Goal: Task Accomplishment & Management: Use online tool/utility

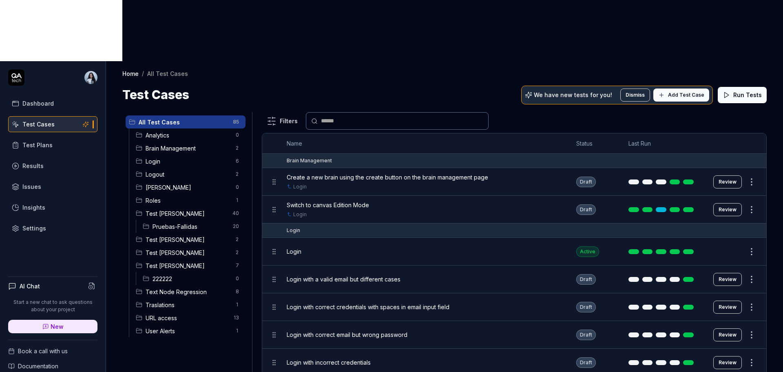
click at [163, 261] on span "Test [PERSON_NAME]" at bounding box center [188, 265] width 85 height 9
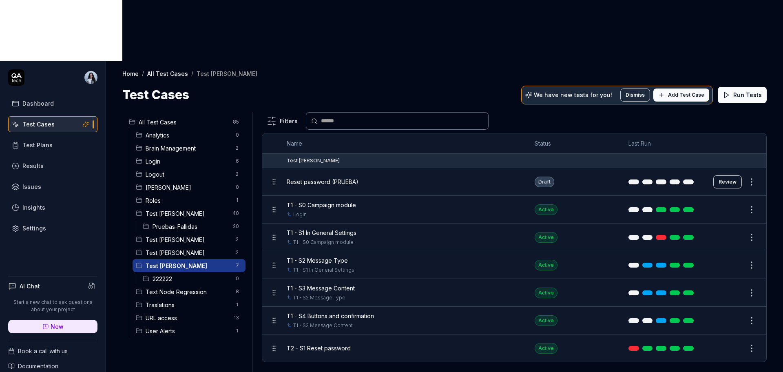
click at [338, 201] on span "T1 - S0 Campaign module" at bounding box center [321, 205] width 69 height 9
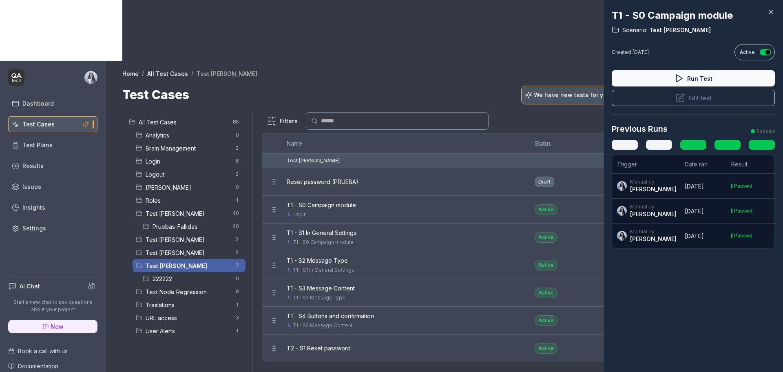
click at [710, 99] on button "Edit test" at bounding box center [692, 98] width 163 height 16
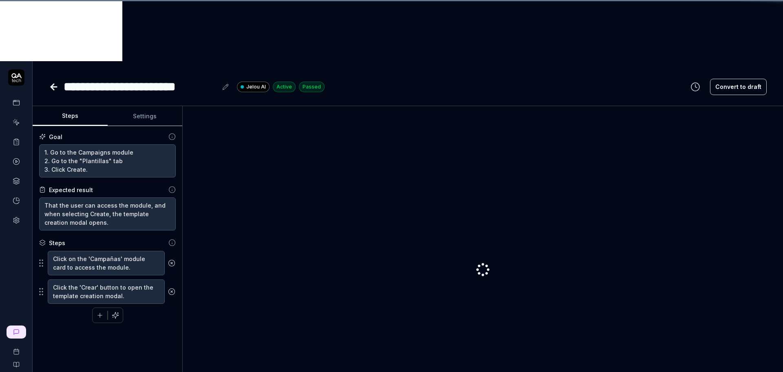
click at [700, 113] on div at bounding box center [482, 270] width 587 height 314
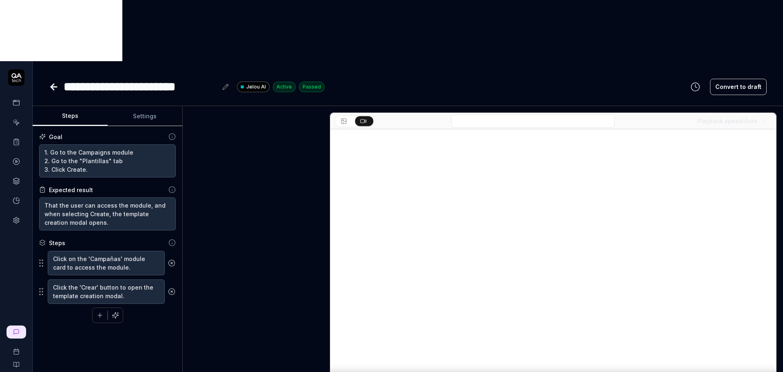
scroll to position [101, 0]
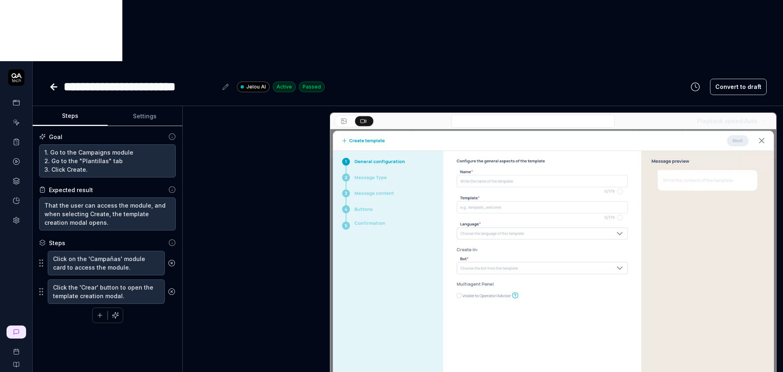
click at [135, 106] on button "Settings" at bounding box center [145, 116] width 75 height 20
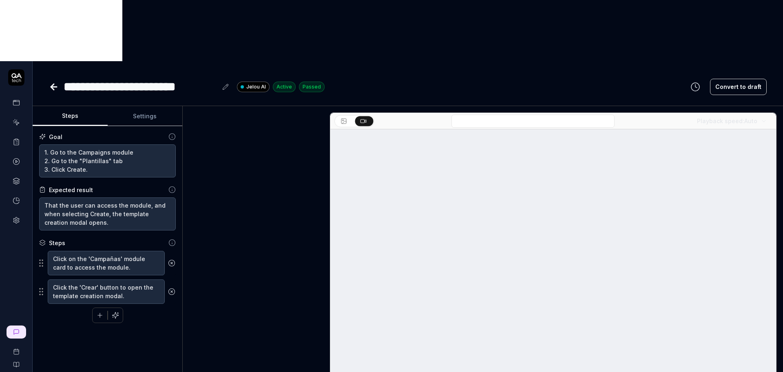
type textarea "*"
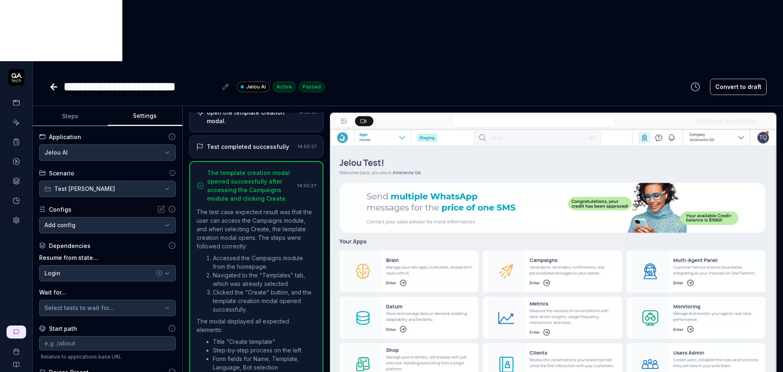
scroll to position [63, 0]
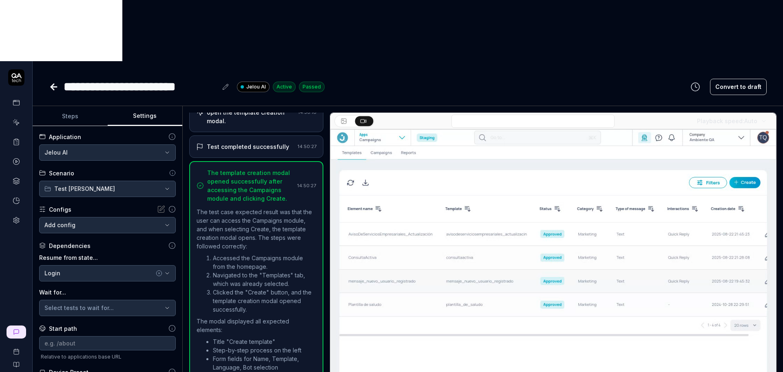
click at [64, 324] on div "Start path" at bounding box center [63, 328] width 28 height 9
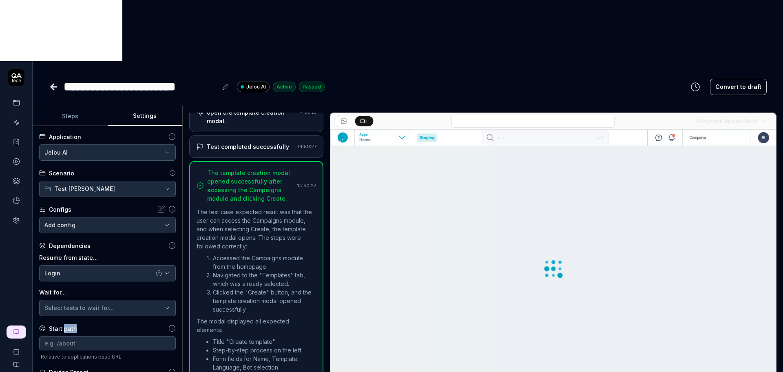
click at [64, 324] on div "Start path" at bounding box center [63, 328] width 28 height 9
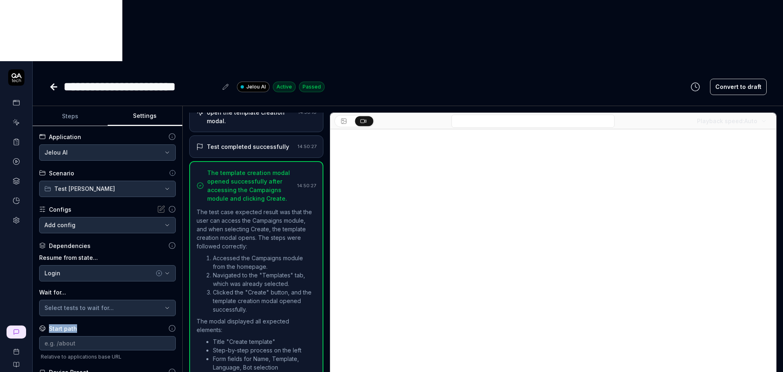
click at [64, 324] on div "Start path" at bounding box center [63, 328] width 28 height 9
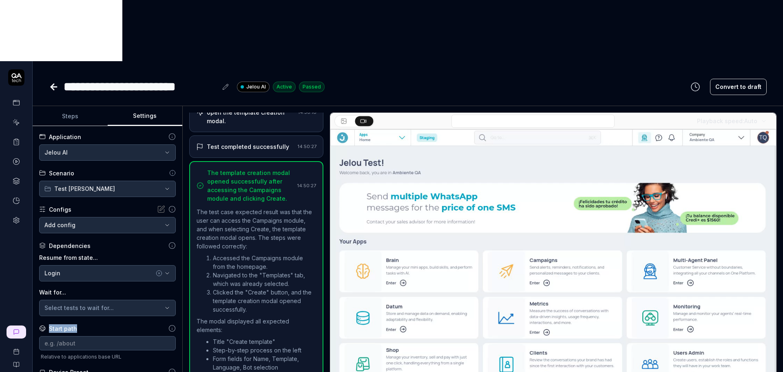
copy div "Start path"
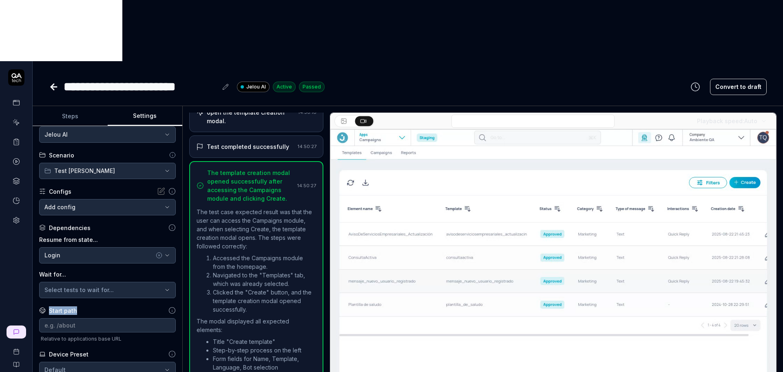
scroll to position [26, 0]
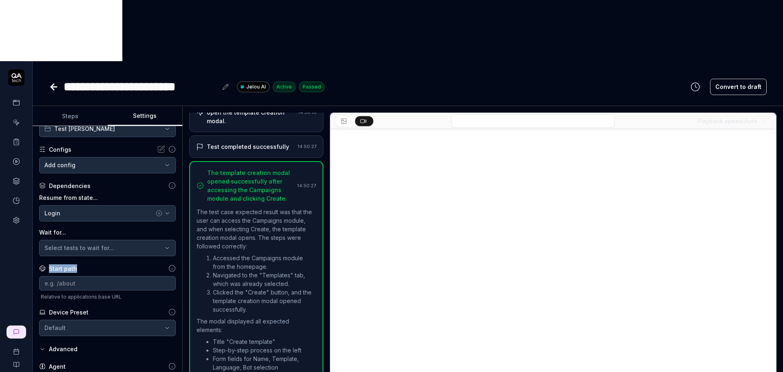
scroll to position [91, 0]
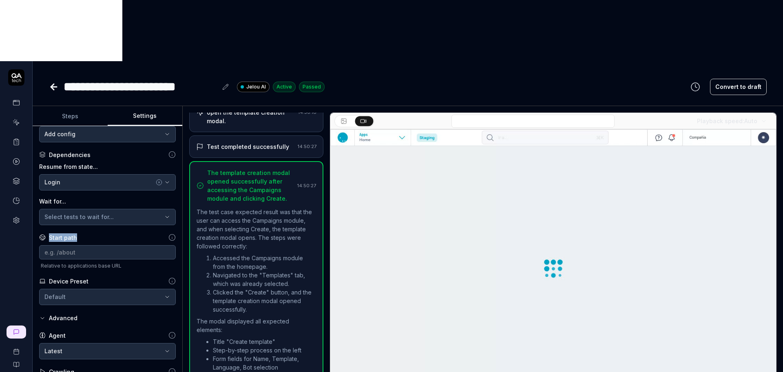
click at [87, 293] on body "**********" at bounding box center [391, 216] width 783 height 433
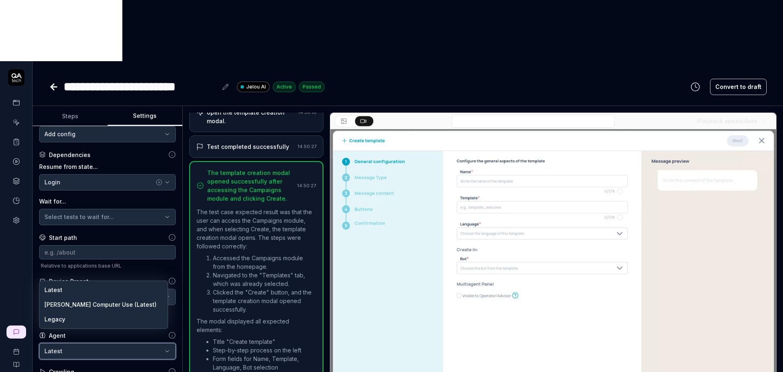
click at [128, 263] on html "**********" at bounding box center [391, 216] width 783 height 433
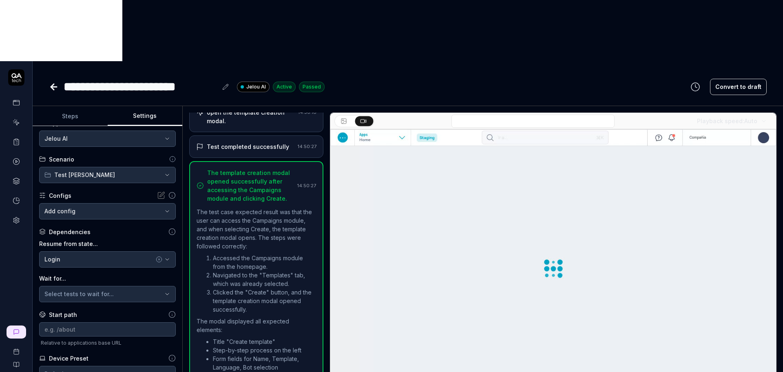
scroll to position [0, 0]
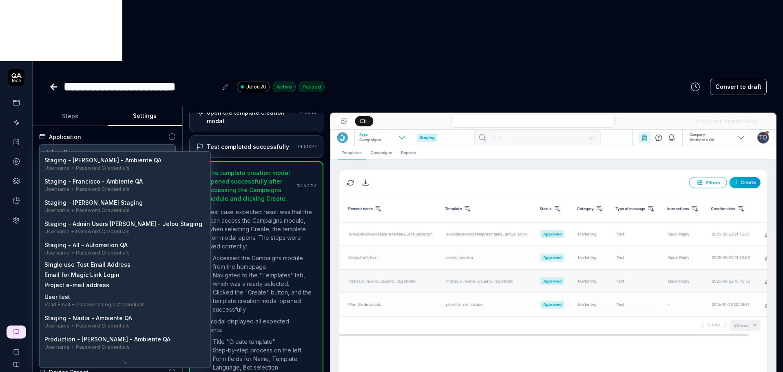
click at [161, 163] on body "**********" at bounding box center [391, 216] width 783 height 433
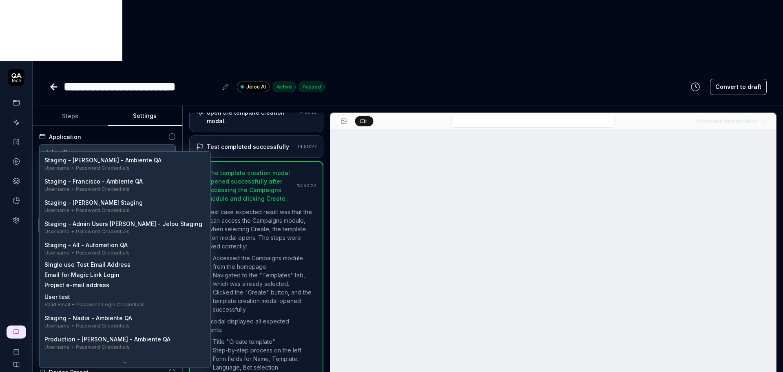
click at [106, 146] on html "**********" at bounding box center [391, 216] width 783 height 433
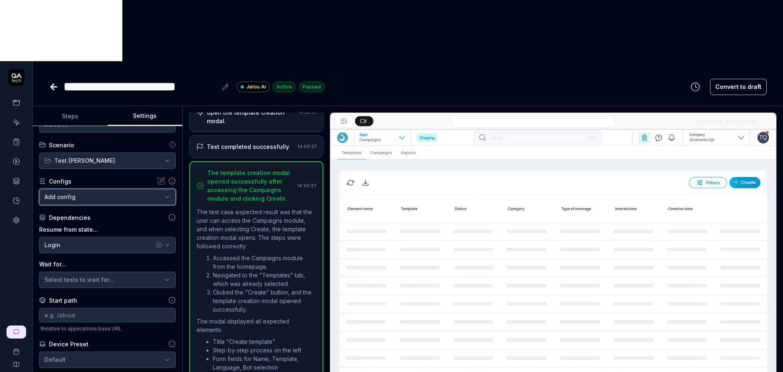
scroll to position [51, 0]
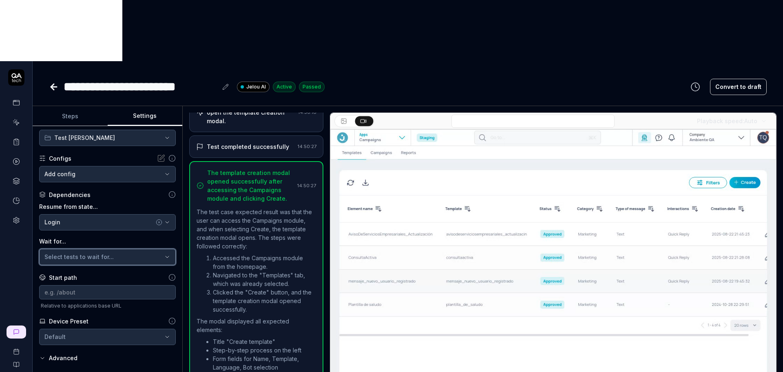
click at [102, 249] on button "Select tests to wait for..." at bounding box center [107, 257] width 137 height 16
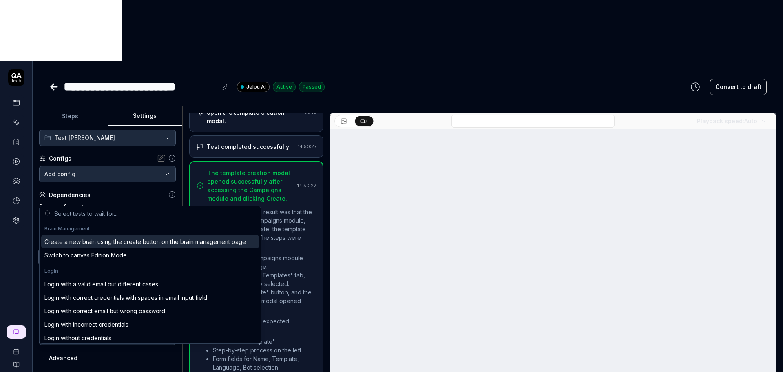
click at [106, 252] on div "Select tests to wait for..." at bounding box center [103, 256] width 118 height 9
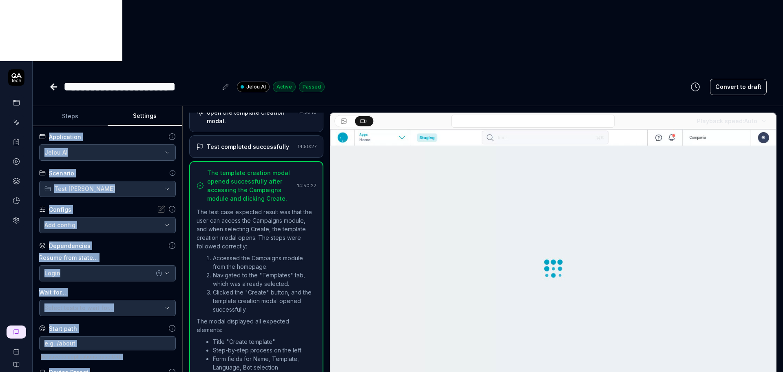
scroll to position [91, 0]
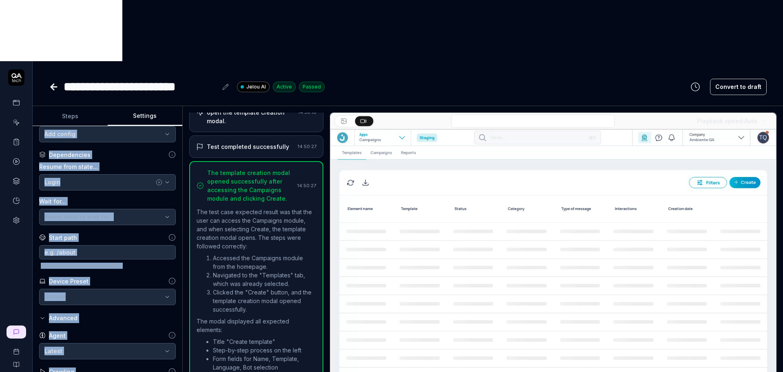
drag, startPoint x: 34, startPoint y: 75, endPoint x: 156, endPoint y: 325, distance: 278.4
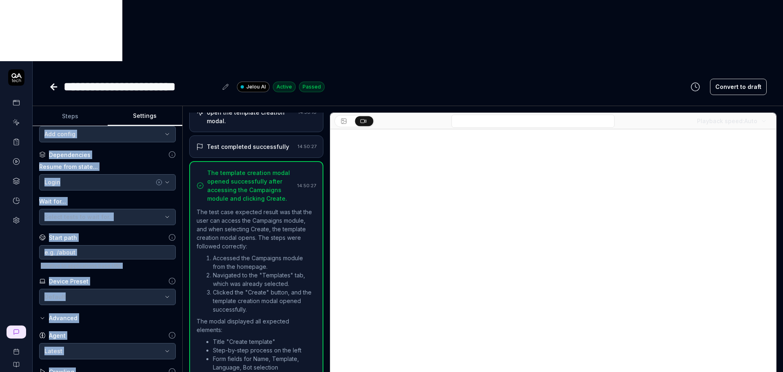
click at [156, 325] on div "**********" at bounding box center [108, 260] width 150 height 268
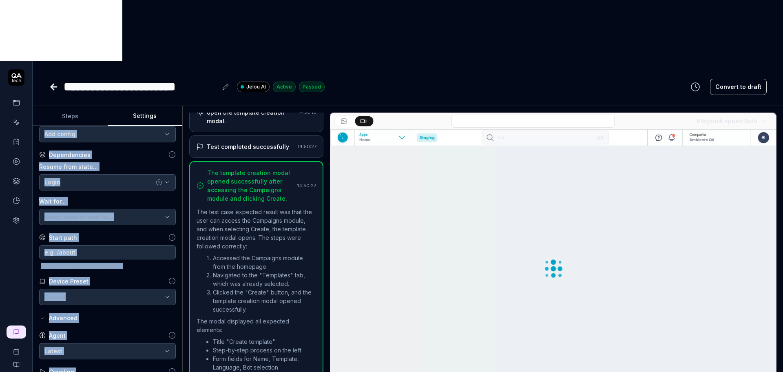
copy div "**********"
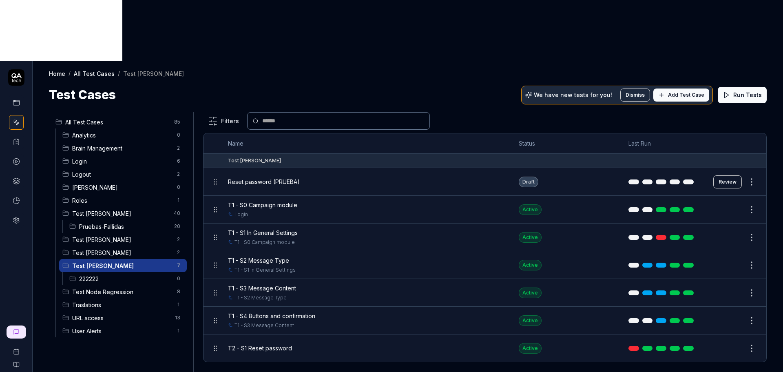
click at [272, 344] on span "T2 - S1 Reset password" at bounding box center [260, 348] width 64 height 9
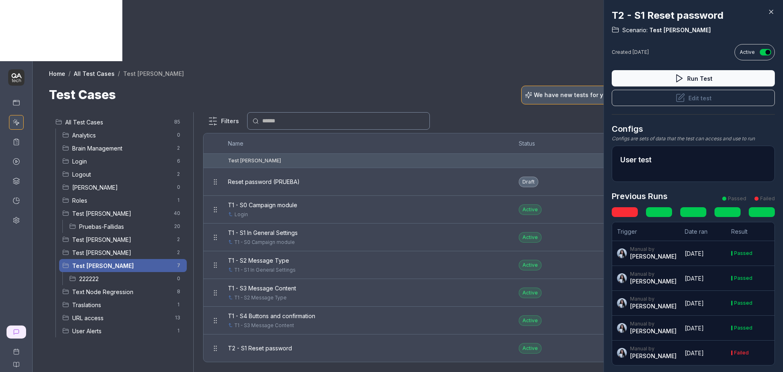
click at [686, 100] on button "Edit test" at bounding box center [692, 98] width 163 height 16
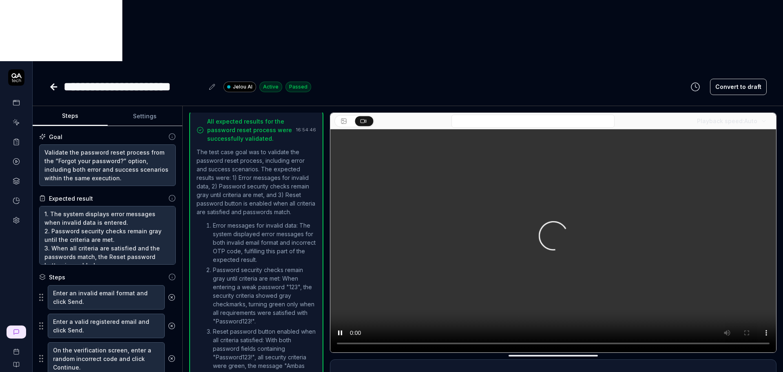
scroll to position [666, 0]
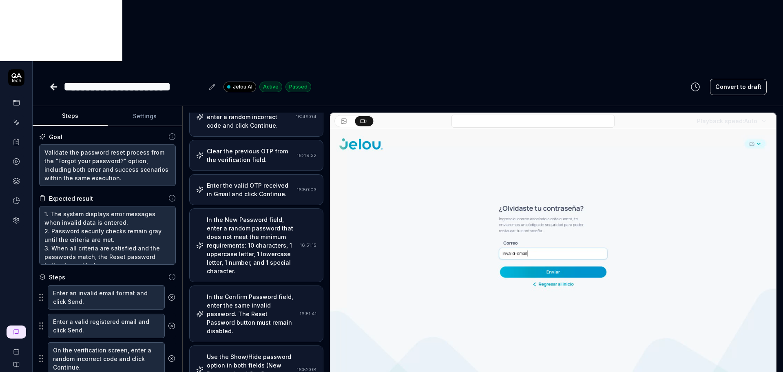
scroll to position [11, 0]
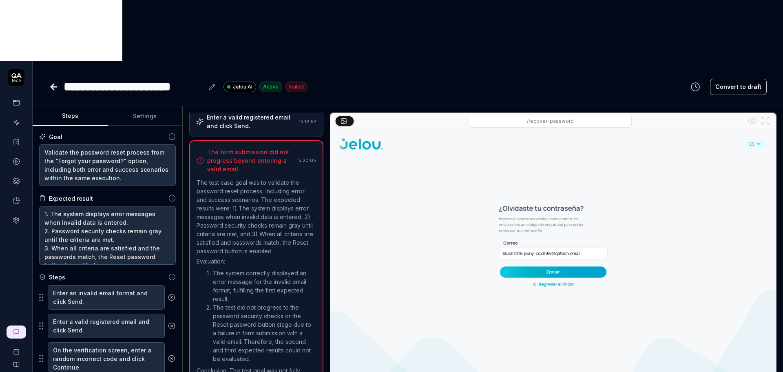
click at [143, 106] on button "Settings" at bounding box center [145, 116] width 75 height 20
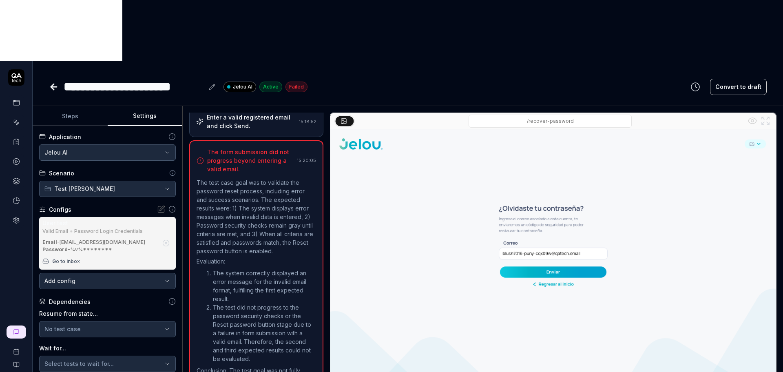
click at [93, 246] on div "Password - %v%********" at bounding box center [99, 249] width 115 height 7
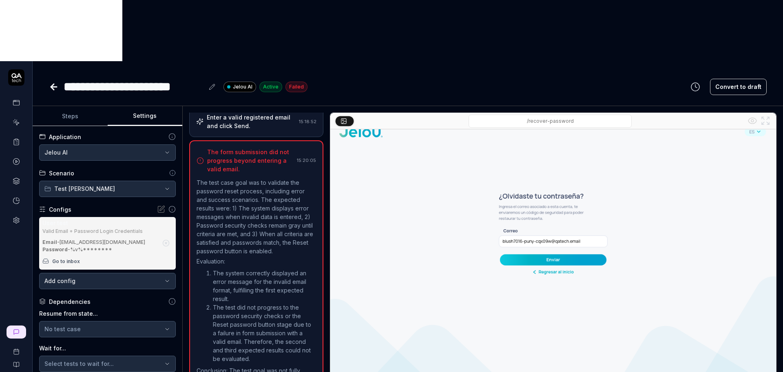
scroll to position [18, 0]
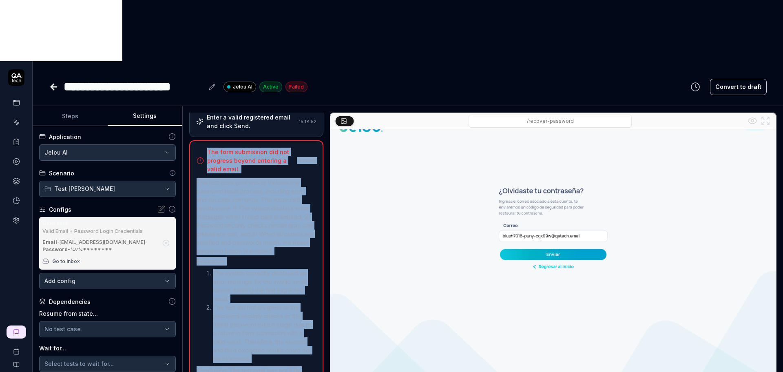
drag, startPoint x: 205, startPoint y: 79, endPoint x: 309, endPoint y: 350, distance: 289.6
click at [309, 350] on div "The form submission did not progress beyond entering a valid email. 15:20:05 Th…" at bounding box center [256, 283] width 134 height 286
copy div "The form submission did not progress beyond entering a valid email. 15:20:05 Th…"
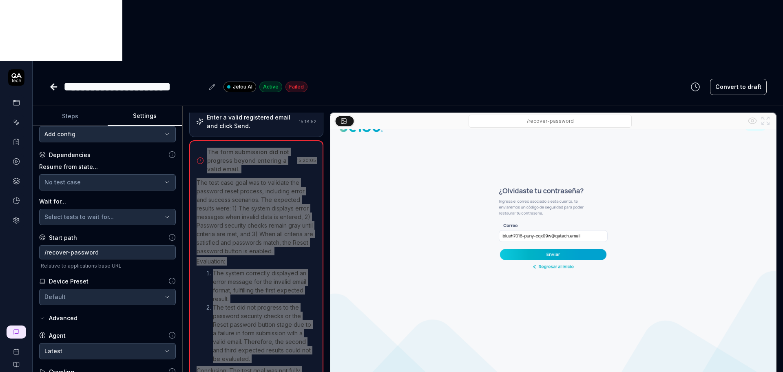
scroll to position [0, 0]
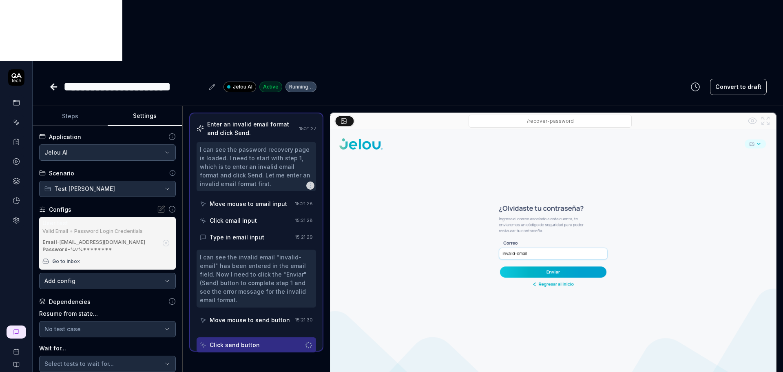
scroll to position [86, 0]
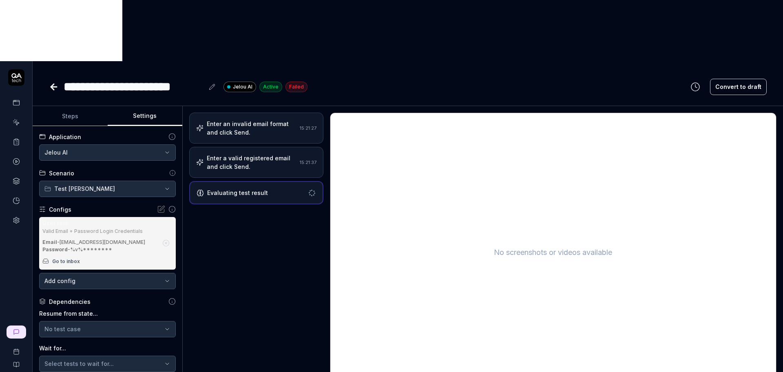
click at [275, 154] on div "Enter a valid registered email and click Send." at bounding box center [252, 162] width 90 height 17
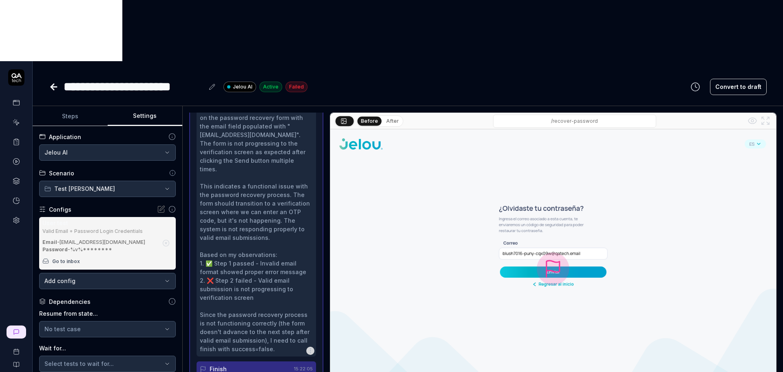
scroll to position [265, 0]
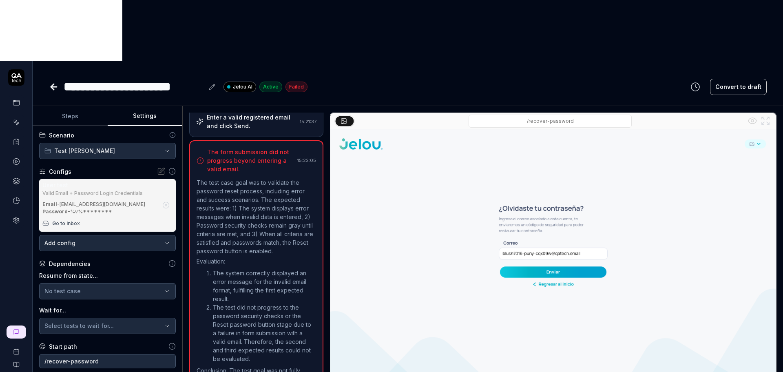
scroll to position [0, 0]
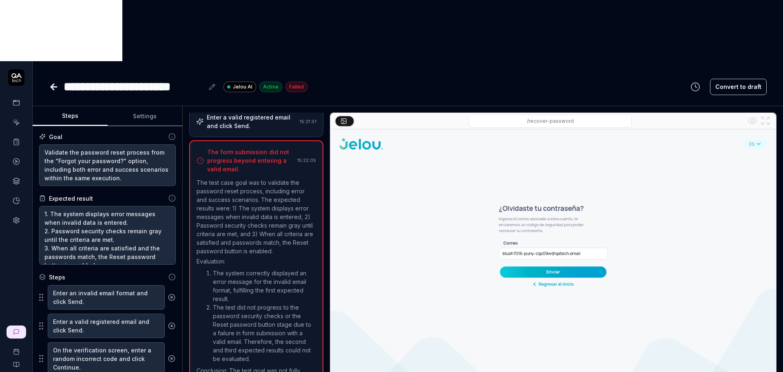
click at [86, 106] on button "Steps" at bounding box center [70, 116] width 75 height 20
click at [99, 144] on textarea "Validate the password reset process from the “Forgot your password?” option, in…" at bounding box center [107, 165] width 137 height 42
click at [159, 106] on button "Settings" at bounding box center [145, 116] width 75 height 20
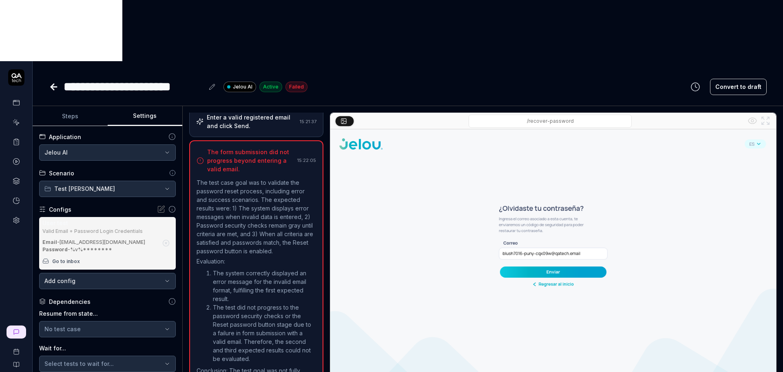
click at [125, 238] on div "Email - blush7016-puny-cqx09w@qatech.email" at bounding box center [99, 241] width 115 height 7
drag, startPoint x: 108, startPoint y: 195, endPoint x: 60, endPoint y: 182, distance: 49.9
click at [59, 238] on div "Email - blush7016-puny-cqx09w@qatech.email Password - %v%********" at bounding box center [99, 245] width 115 height 15
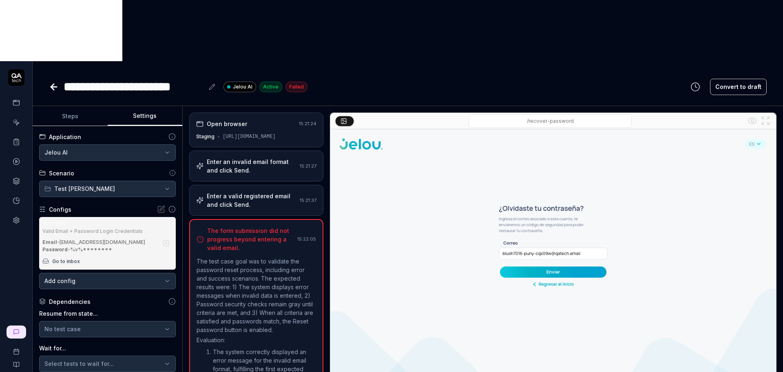
click at [253, 192] on div "Enter a valid registered email and click Send." at bounding box center [252, 200] width 90 height 17
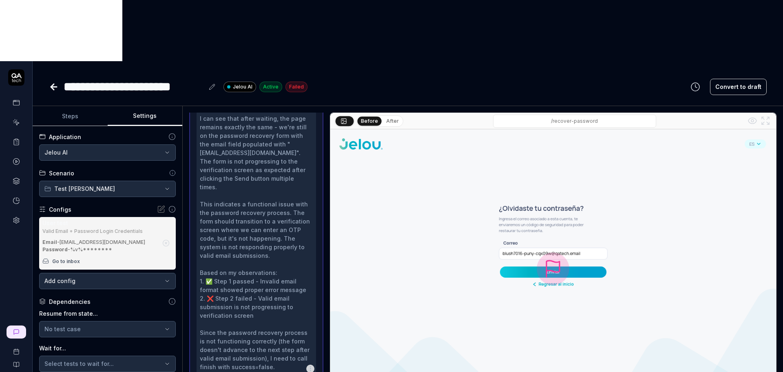
scroll to position [1248, 0]
click at [162, 239] on icon "button" at bounding box center [165, 242] width 7 height 7
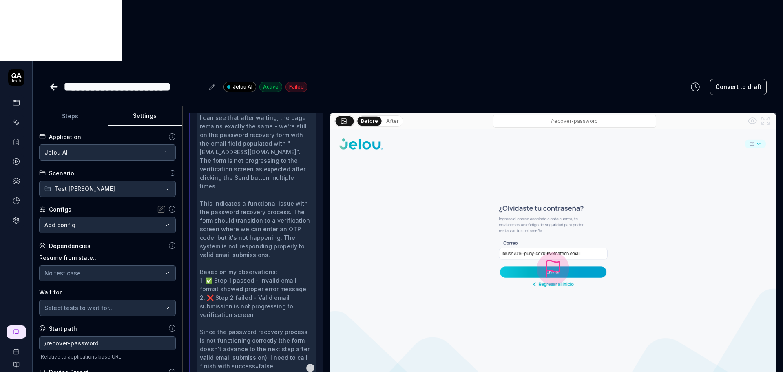
click at [122, 159] on body "**********" at bounding box center [391, 216] width 783 height 433
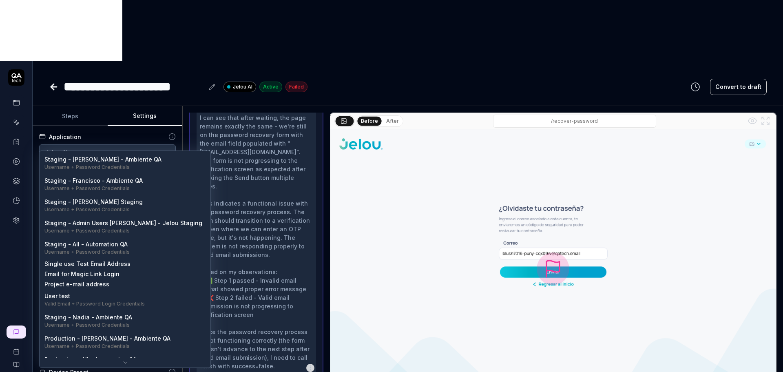
scroll to position [0, 0]
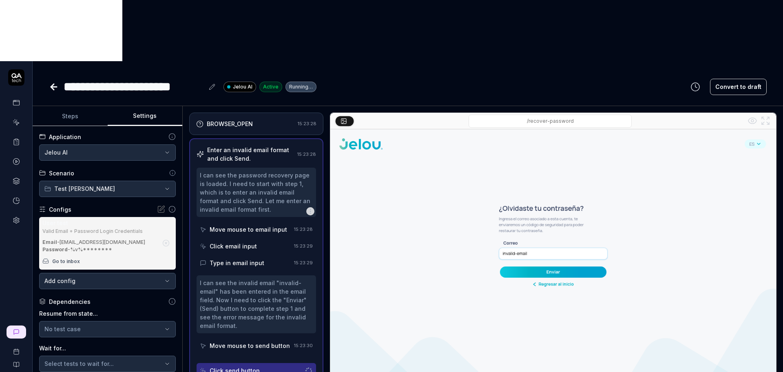
scroll to position [86, 0]
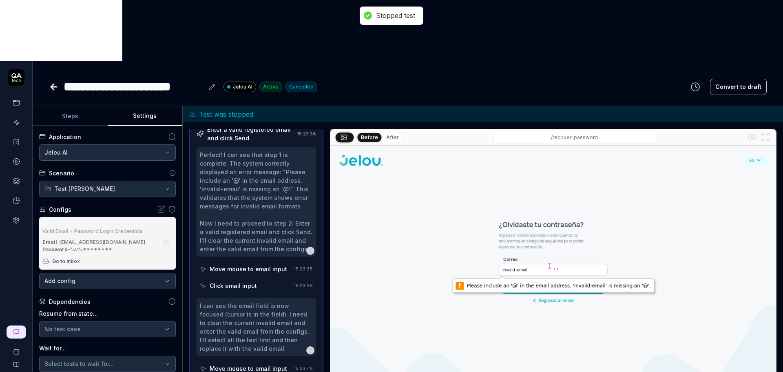
scroll to position [102, 0]
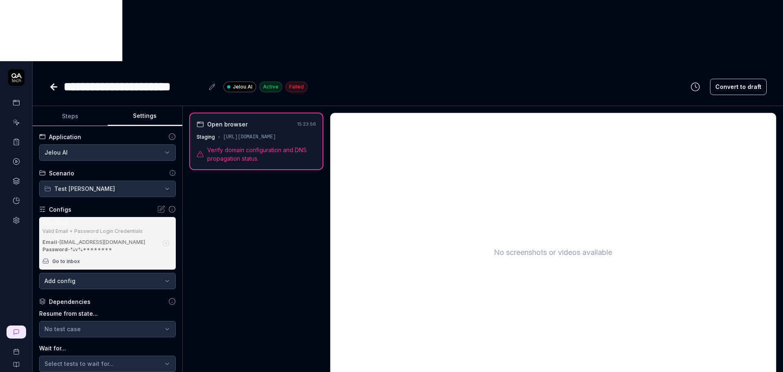
click at [232, 120] on div "Open browser" at bounding box center [227, 124] width 40 height 9
click at [251, 113] on div "Open browser 15:23:56 Staging https://apps.jelou.dev/recover-password Verify do…" at bounding box center [256, 141] width 134 height 57
drag, startPoint x: 251, startPoint y: 81, endPoint x: 252, endPoint y: 97, distance: 16.3
click at [251, 113] on div "Open browser 15:23:56 Staging https://apps.jelou.dev/recover-password Verify do…" at bounding box center [256, 141] width 134 height 57
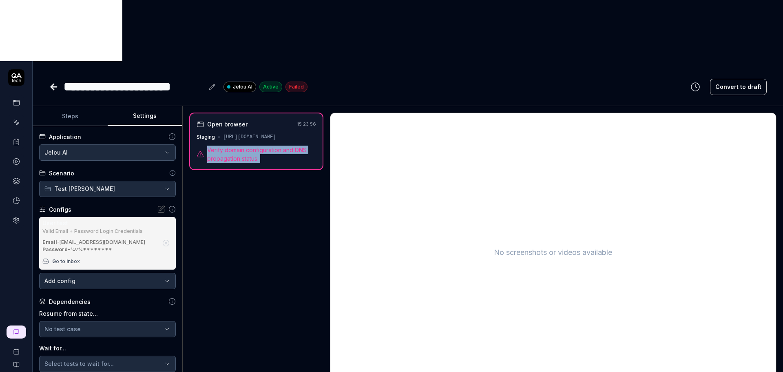
drag, startPoint x: 258, startPoint y: 100, endPoint x: 263, endPoint y: 105, distance: 6.6
click at [259, 146] on span "Verify domain configuration and DNS propagation status." at bounding box center [261, 154] width 109 height 17
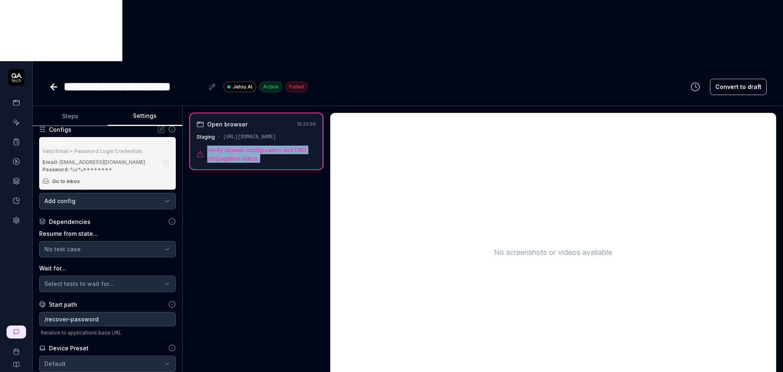
scroll to position [154, 0]
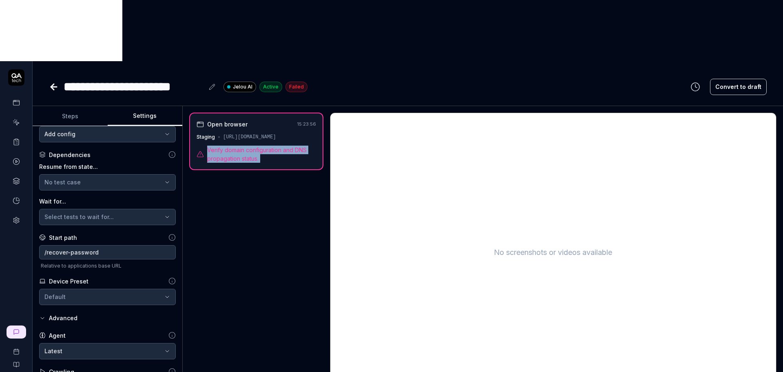
click at [168, 354] on html "**********" at bounding box center [391, 216] width 783 height 433
click at [223, 271] on html "**********" at bounding box center [391, 216] width 783 height 433
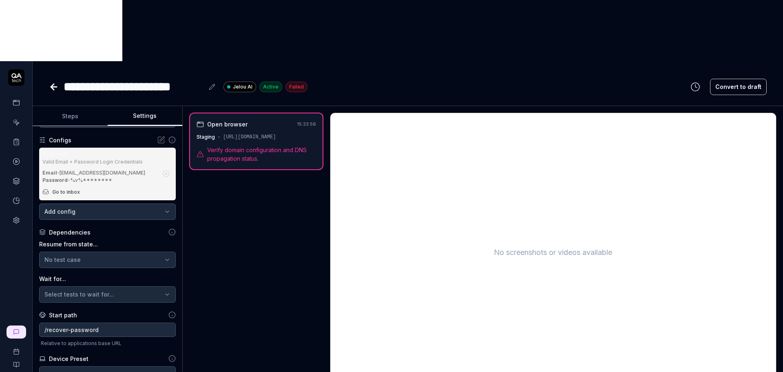
scroll to position [0, 0]
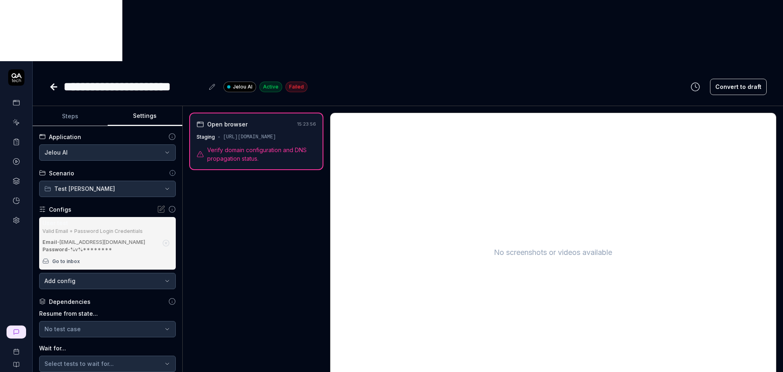
click at [84, 106] on button "Steps" at bounding box center [70, 116] width 75 height 20
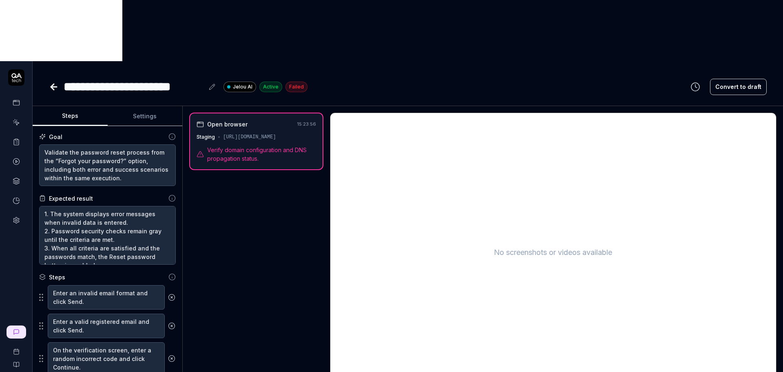
click at [49, 61] on div "**********" at bounding box center [408, 78] width 750 height 35
click at [50, 82] on icon at bounding box center [54, 87] width 10 height 10
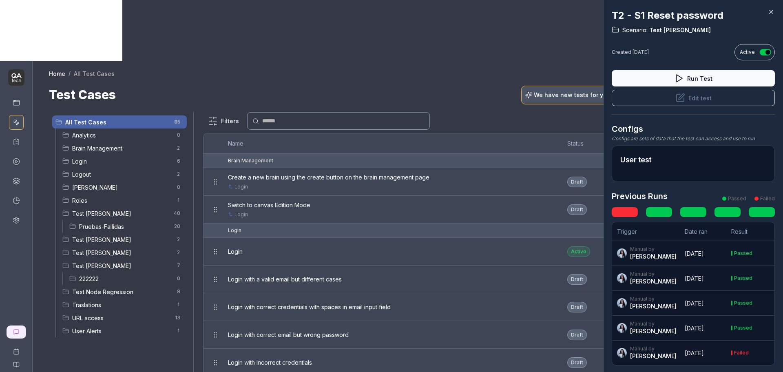
click at [770, 14] on icon at bounding box center [770, 11] width 7 height 7
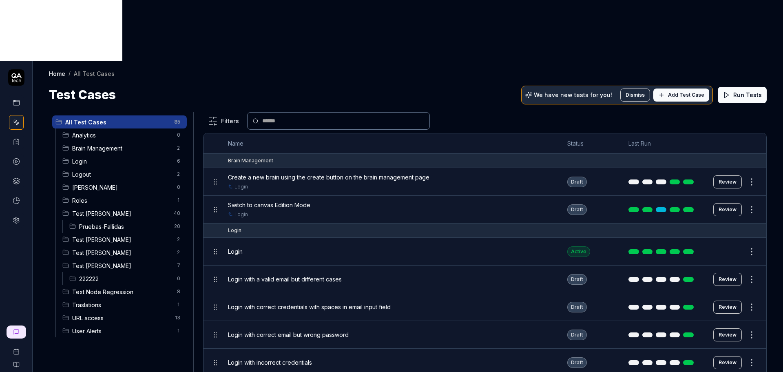
click at [104, 261] on span "Test [PERSON_NAME]" at bounding box center [122, 265] width 100 height 9
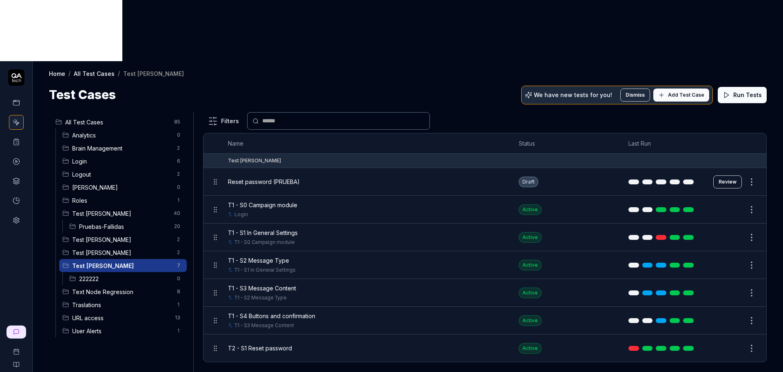
click at [266, 344] on span "T2 - S1 Reset password" at bounding box center [260, 348] width 64 height 9
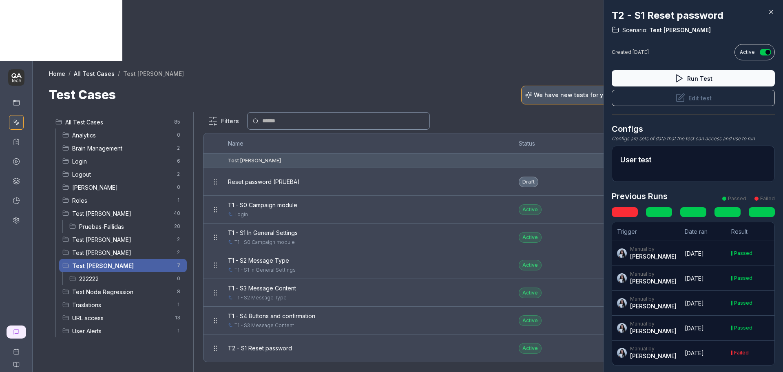
click at [700, 95] on button "Edit test" at bounding box center [692, 98] width 163 height 16
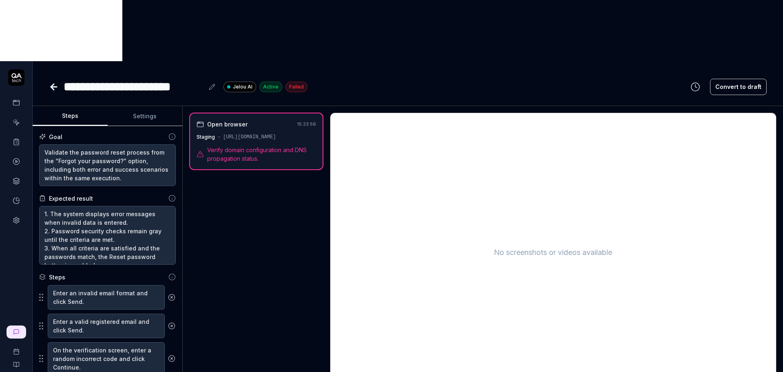
click at [149, 106] on button "Settings" at bounding box center [145, 116] width 75 height 20
type textarea "*"
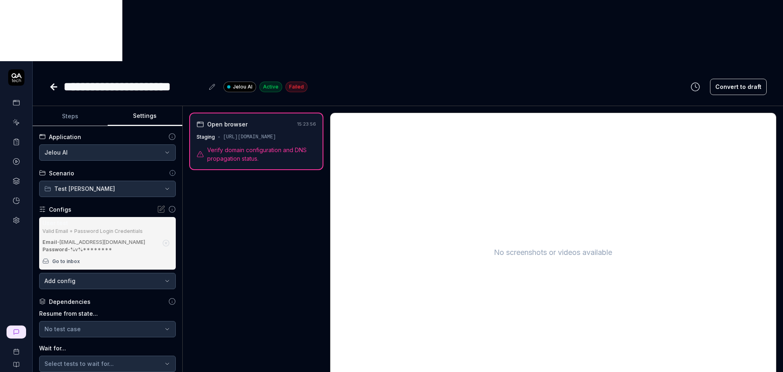
click at [266, 146] on span "Verify domain configuration and DNS propagation status." at bounding box center [261, 154] width 109 height 17
click at [159, 236] on button "button" at bounding box center [165, 242] width 13 height 13
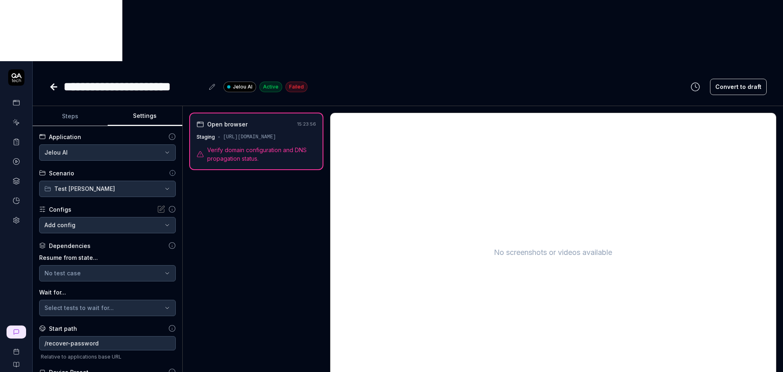
click at [95, 172] on div "**********" at bounding box center [108, 260] width 150 height 268
click at [104, 163] on body "**********" at bounding box center [391, 216] width 783 height 433
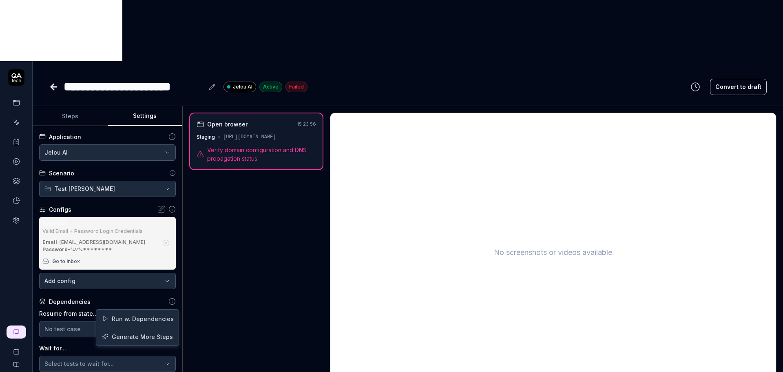
click at [167, 359] on html "**********" at bounding box center [391, 216] width 783 height 433
click at [198, 238] on html "**********" at bounding box center [391, 216] width 783 height 433
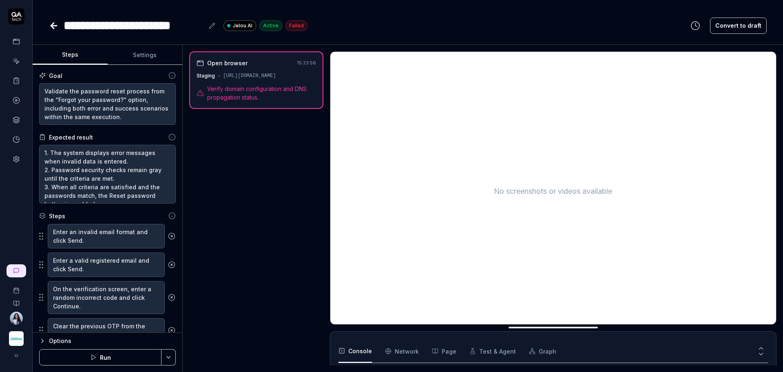
click at [172, 358] on html "**********" at bounding box center [391, 216] width 783 height 433
click at [152, 51] on html "**********" at bounding box center [391, 216] width 783 height 433
click at [152, 51] on button "Settings" at bounding box center [145, 55] width 75 height 20
type textarea "*"
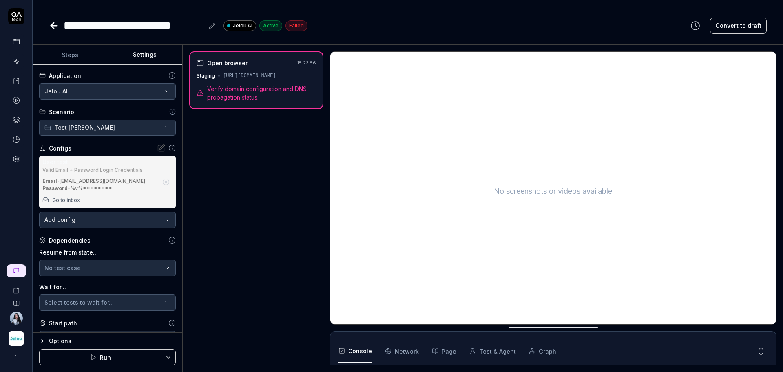
click at [95, 361] on button "Run" at bounding box center [100, 357] width 122 height 16
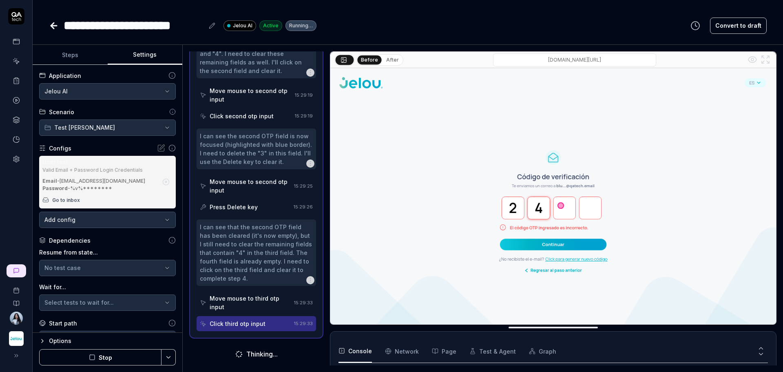
scroll to position [610, 0]
click at [396, 352] on Requests "Network" at bounding box center [402, 351] width 34 height 23
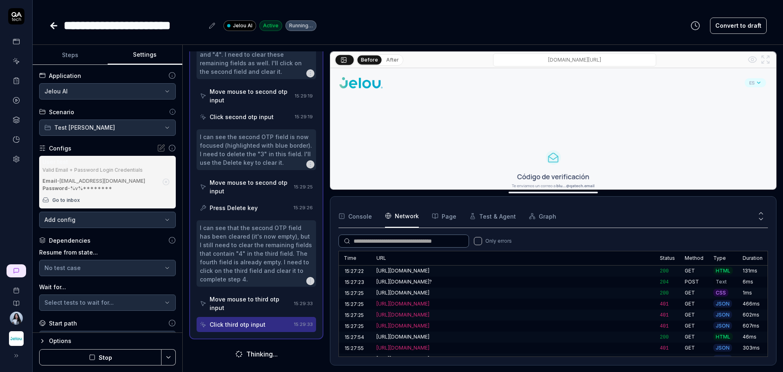
scroll to position [79, 0]
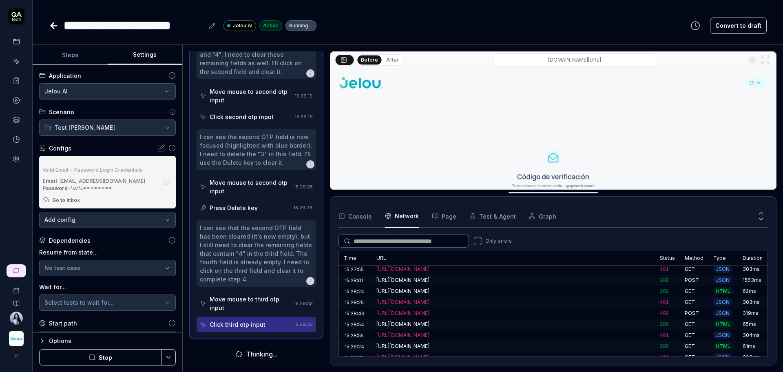
drag, startPoint x: 554, startPoint y: 330, endPoint x: 561, endPoint y: 195, distance: 135.1
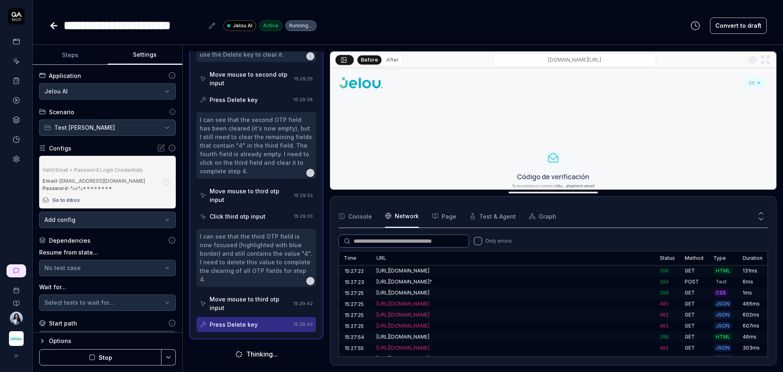
scroll to position [718, 0]
click at [437, 221] on button "Page" at bounding box center [444, 216] width 24 height 23
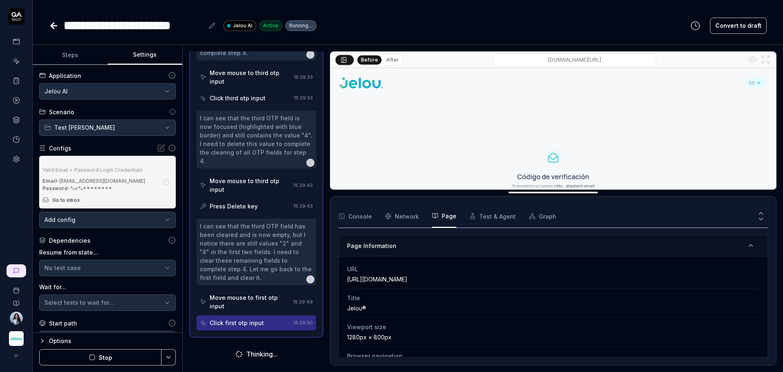
scroll to position [834, 0]
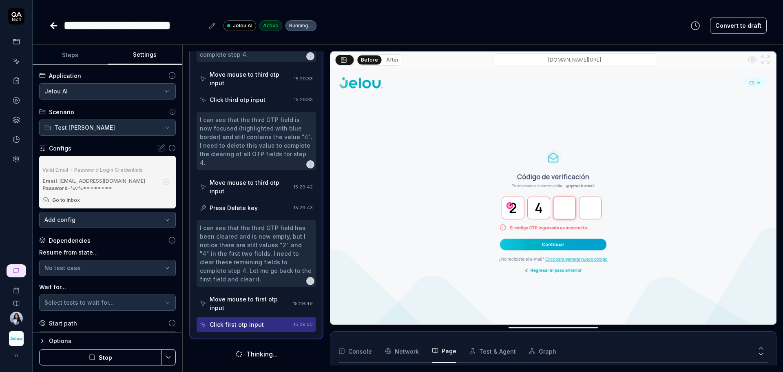
drag, startPoint x: 592, startPoint y: 194, endPoint x: 594, endPoint y: 353, distance: 159.0
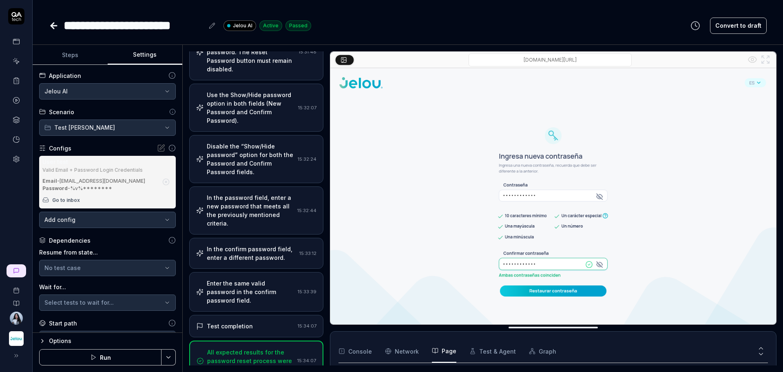
scroll to position [329, 0]
